Goal: Share content

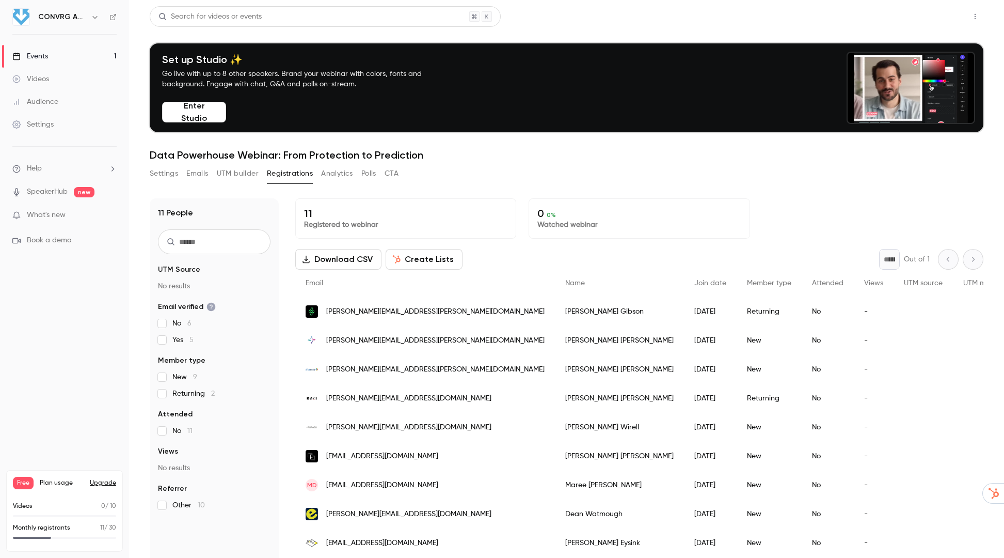
click at [938, 19] on button "Share" at bounding box center [938, 16] width 41 height 21
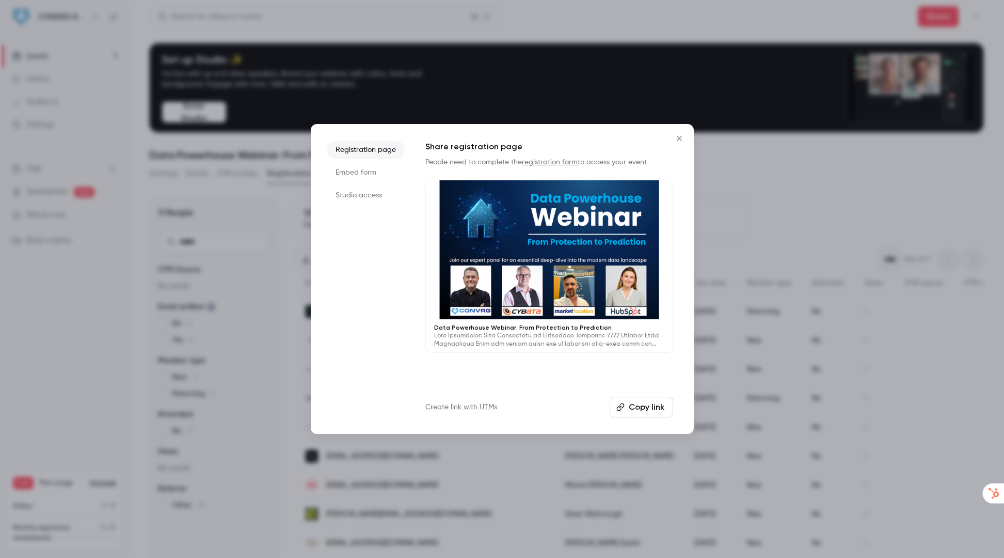
click at [677, 138] on icon "Close" at bounding box center [679, 138] width 12 height 8
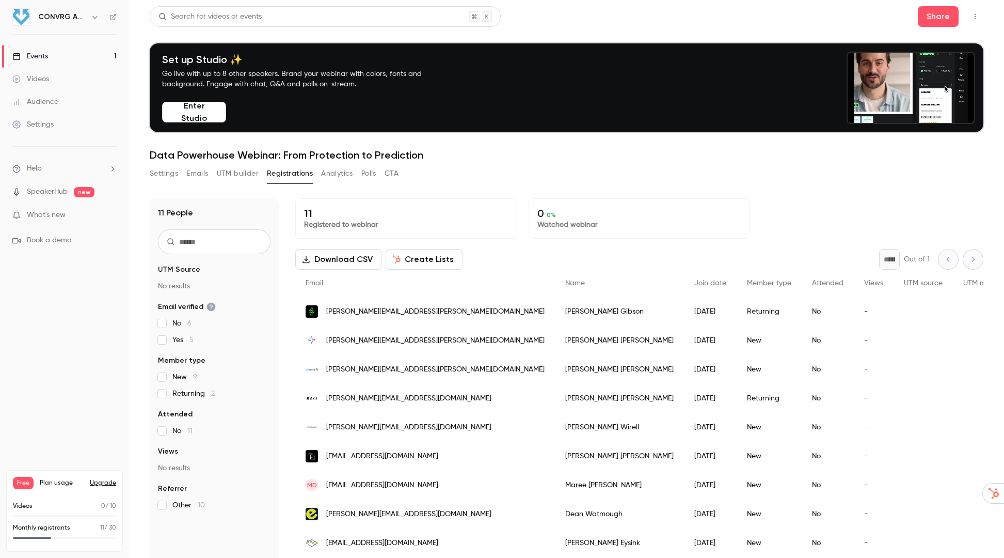
click at [174, 173] on button "Settings" at bounding box center [164, 173] width 28 height 17
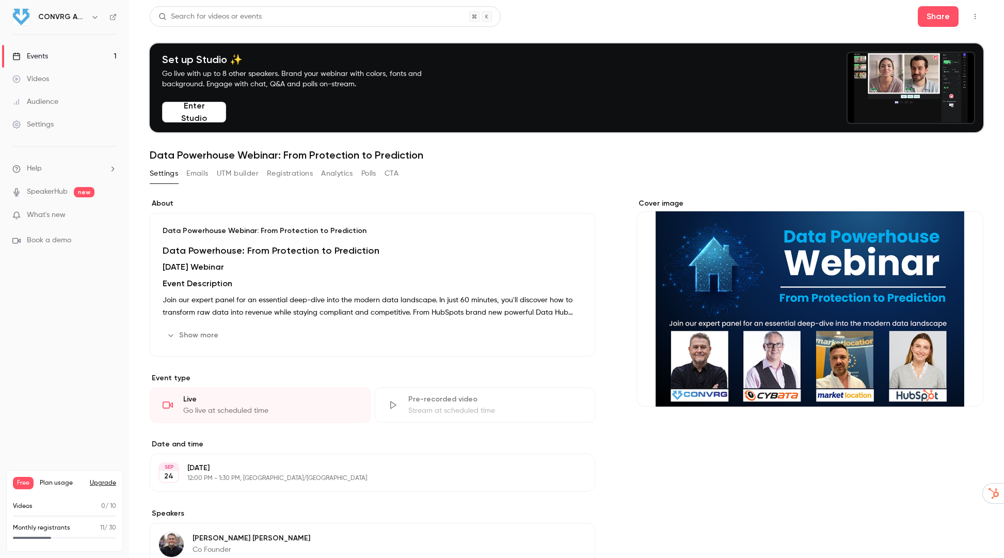
click at [731, 265] on div "Cover image" at bounding box center [810, 302] width 347 height 208
click at [0, 0] on input "Cover image" at bounding box center [0, 0] width 0 height 0
click at [974, 16] on icon "button" at bounding box center [975, 16] width 8 height 7
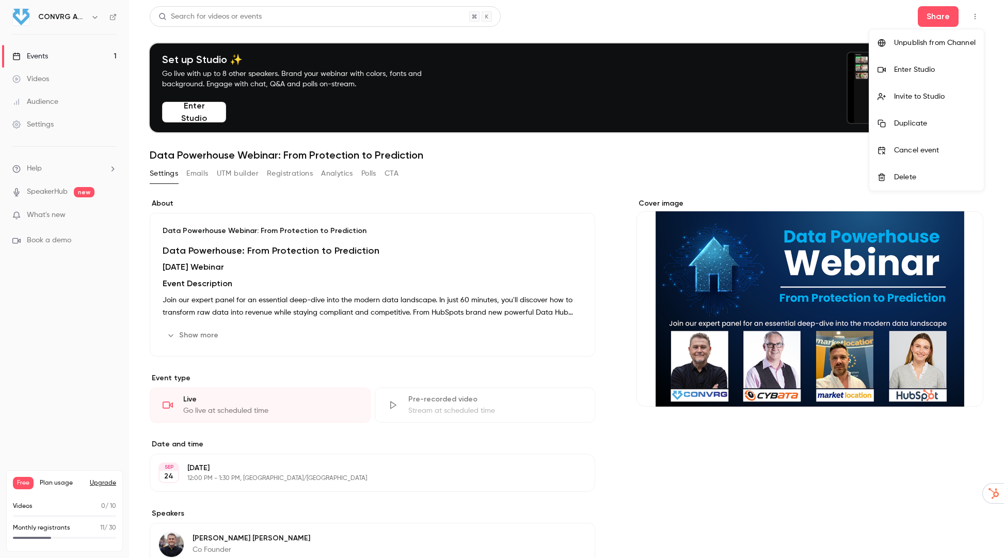
click at [949, 15] on div at bounding box center [502, 279] width 1004 height 558
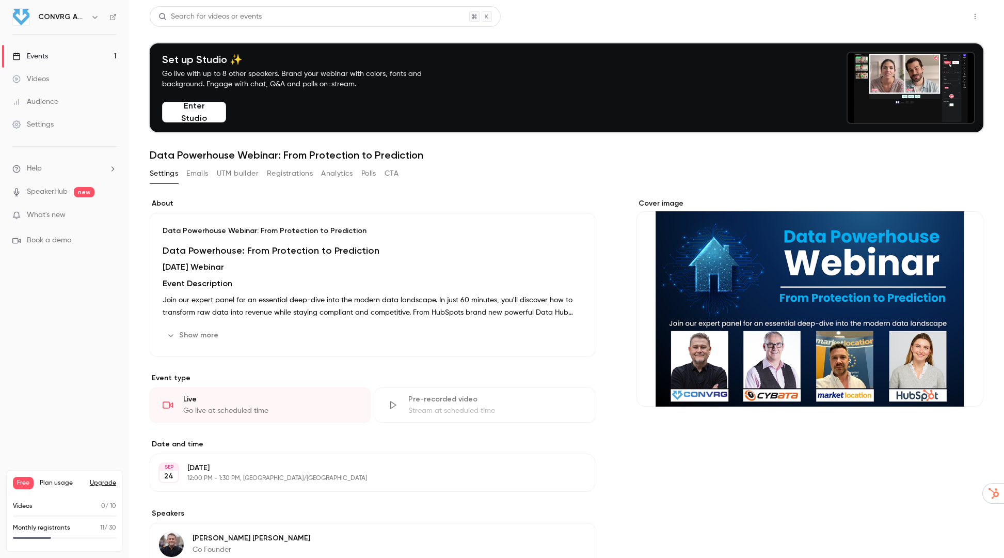
click at [946, 13] on button "Share" at bounding box center [938, 16] width 41 height 21
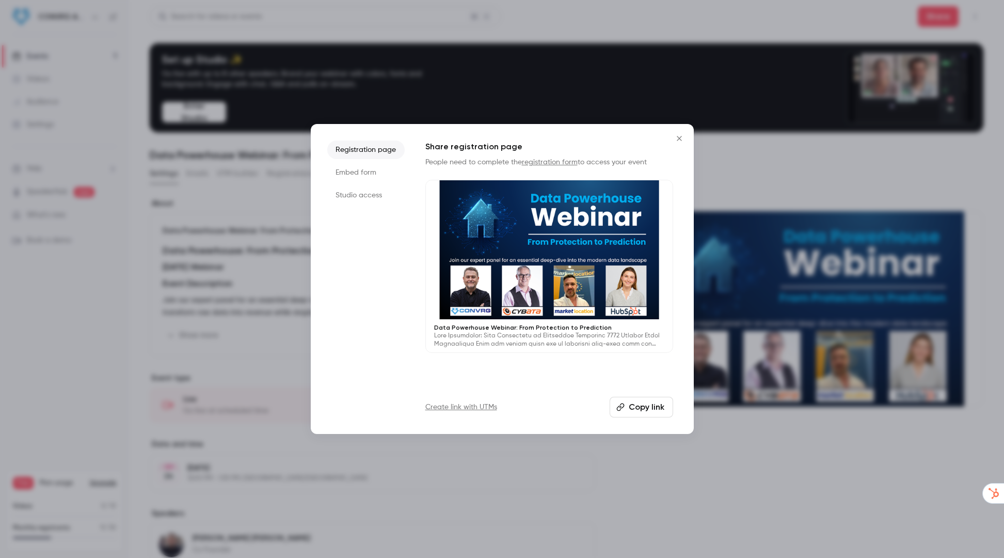
click at [563, 260] on div at bounding box center [549, 249] width 247 height 139
click at [640, 403] on button "Copy link" at bounding box center [641, 406] width 63 height 21
